Goal: Task Accomplishment & Management: Manage account settings

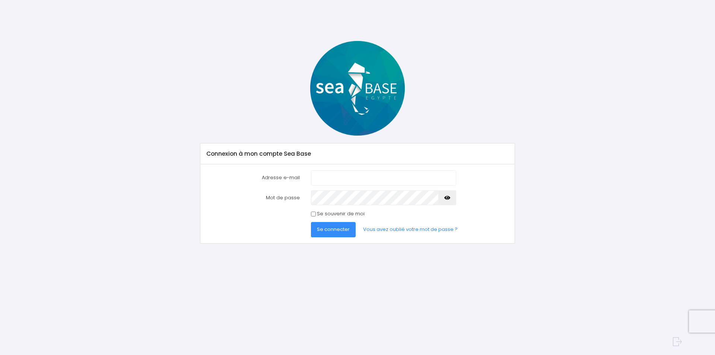
type input "patrick1andrieu@gmail.com"
click at [332, 231] on span "Se connecter" at bounding box center [333, 229] width 33 height 7
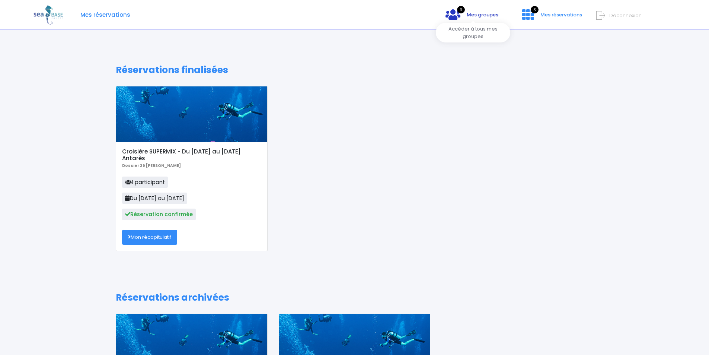
click at [459, 13] on icon at bounding box center [453, 15] width 15 height 12
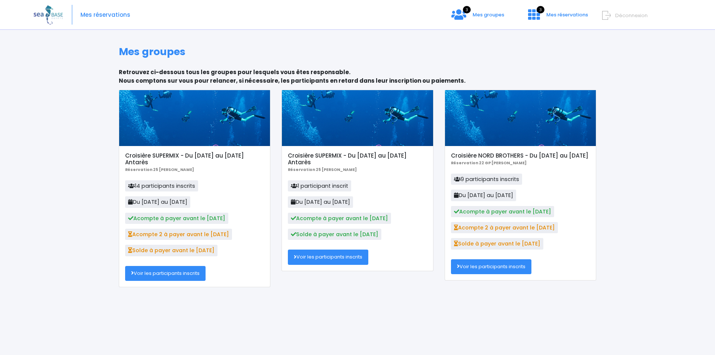
click at [136, 273] on link "Voir les participants inscrits" at bounding box center [165, 273] width 80 height 15
click at [608, 16] on icon at bounding box center [606, 15] width 9 height 12
